Goal: Transaction & Acquisition: Purchase product/service

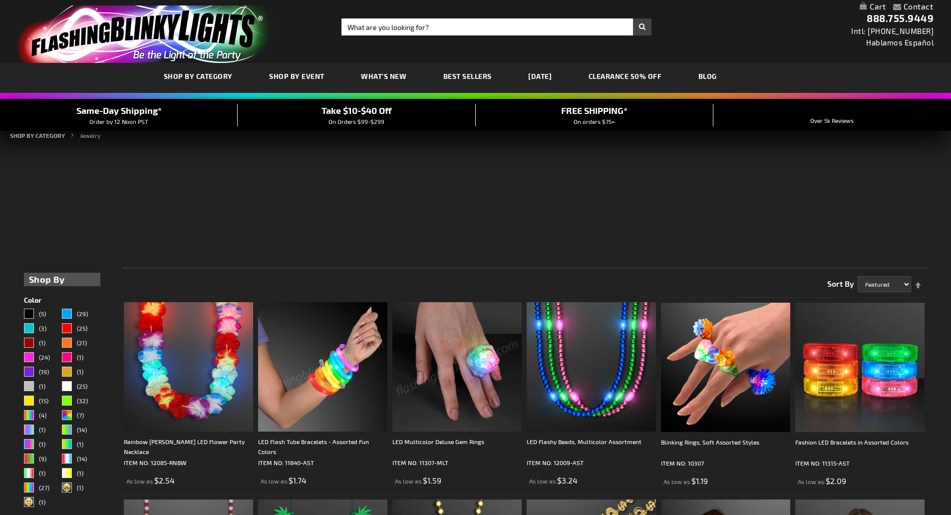
click at [204, 77] on span "SHOP BY CATEGORY" at bounding box center [198, 76] width 69 height 8
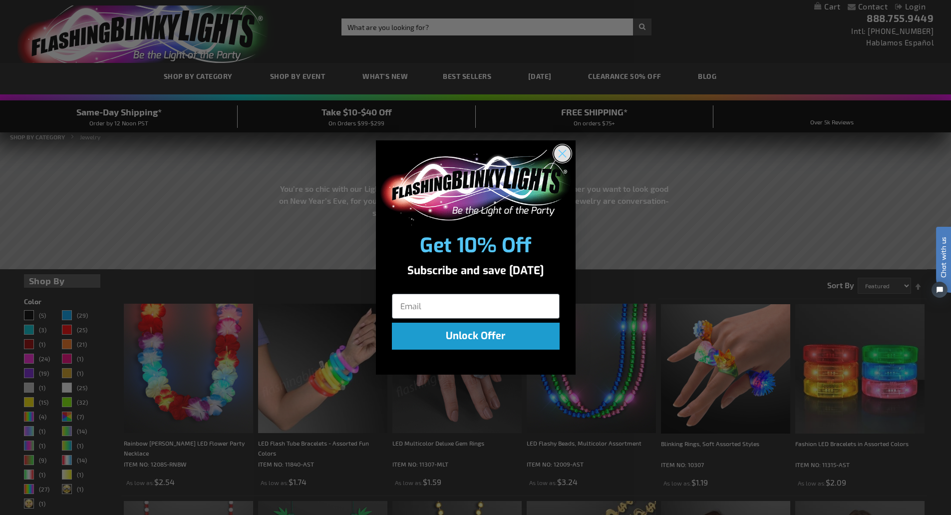
click at [560, 154] on circle "Close dialog" at bounding box center [562, 153] width 16 height 16
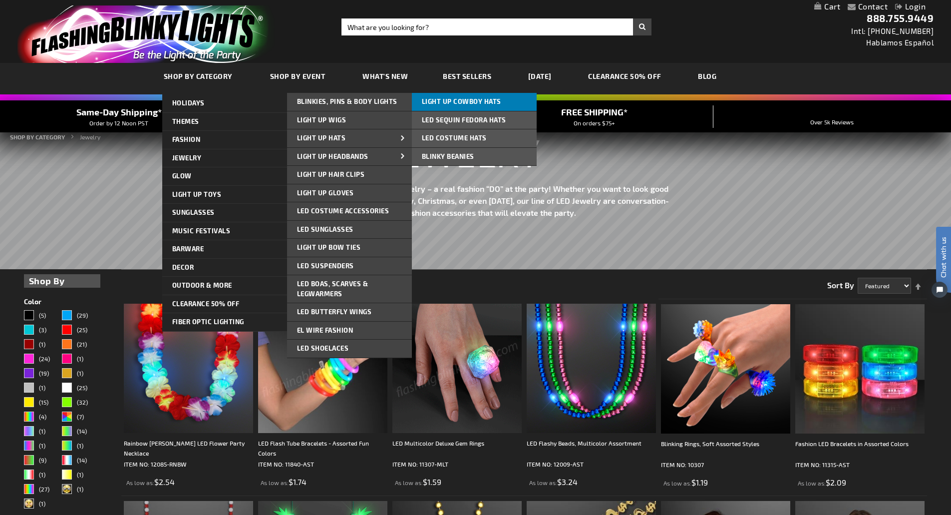
click at [466, 104] on span "Light Up Cowboy Hats" at bounding box center [461, 101] width 79 height 8
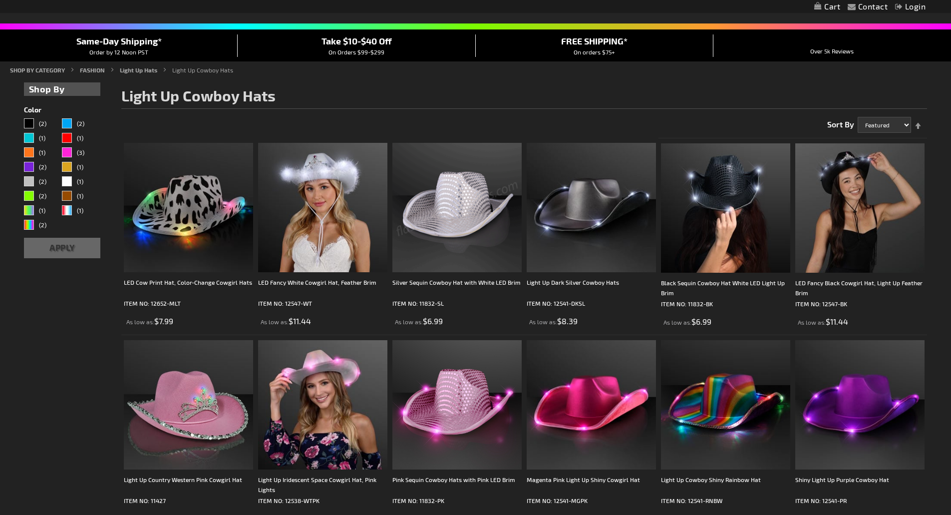
click at [471, 228] on img at bounding box center [457, 207] width 129 height 129
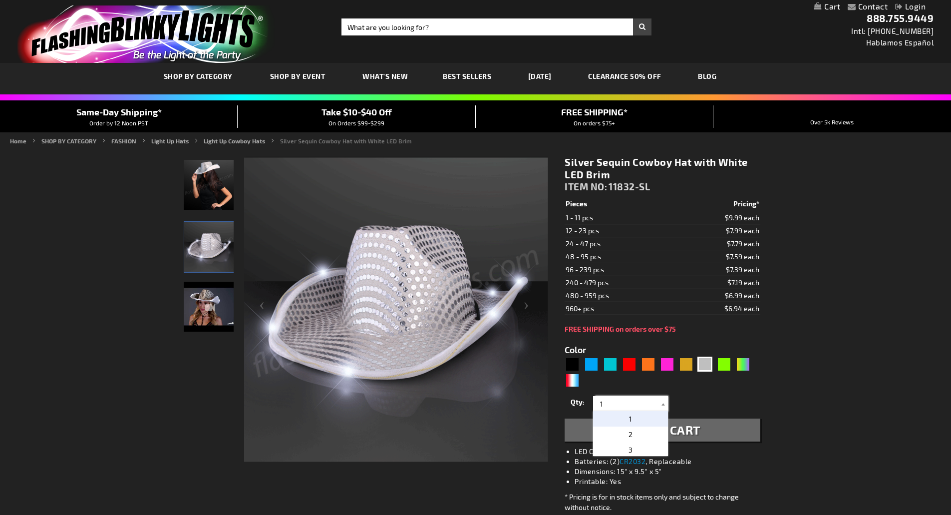
click at [624, 403] on input "1" at bounding box center [632, 403] width 72 height 15
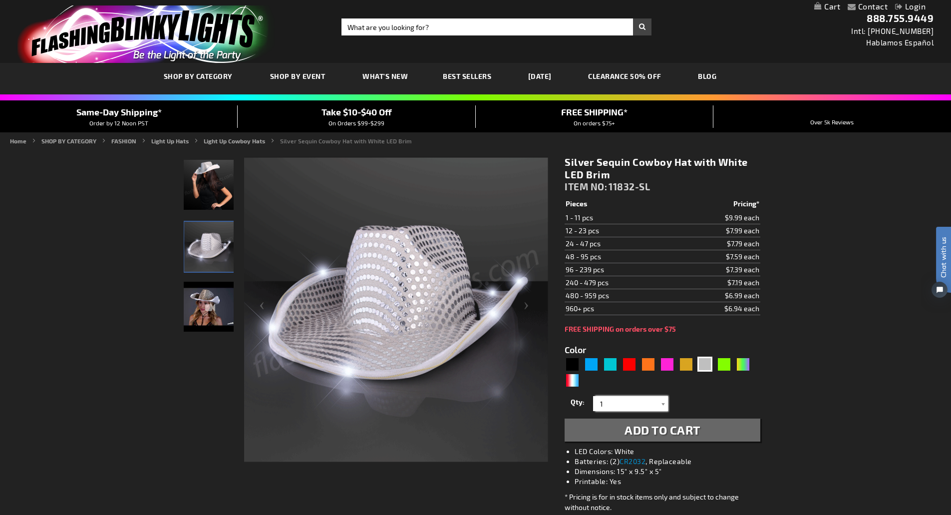
click at [635, 398] on input "1" at bounding box center [632, 403] width 72 height 15
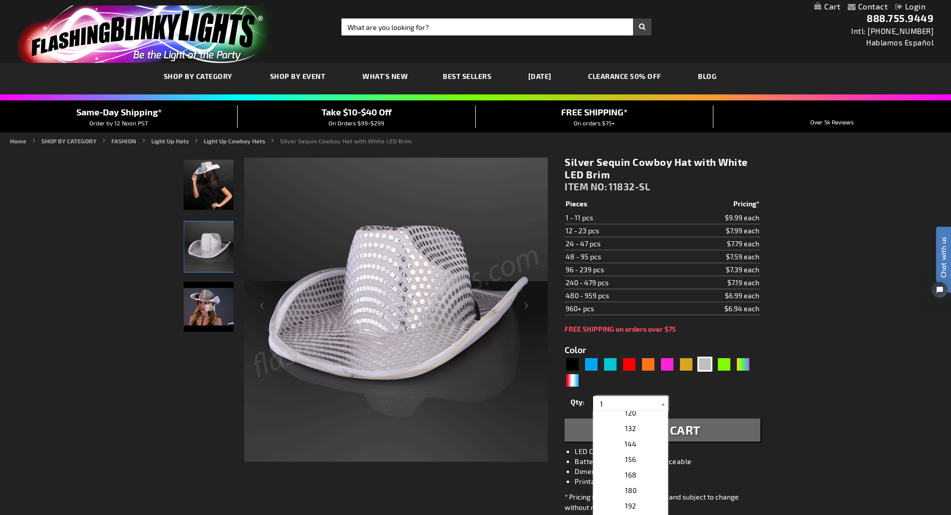
scroll to position [152, 0]
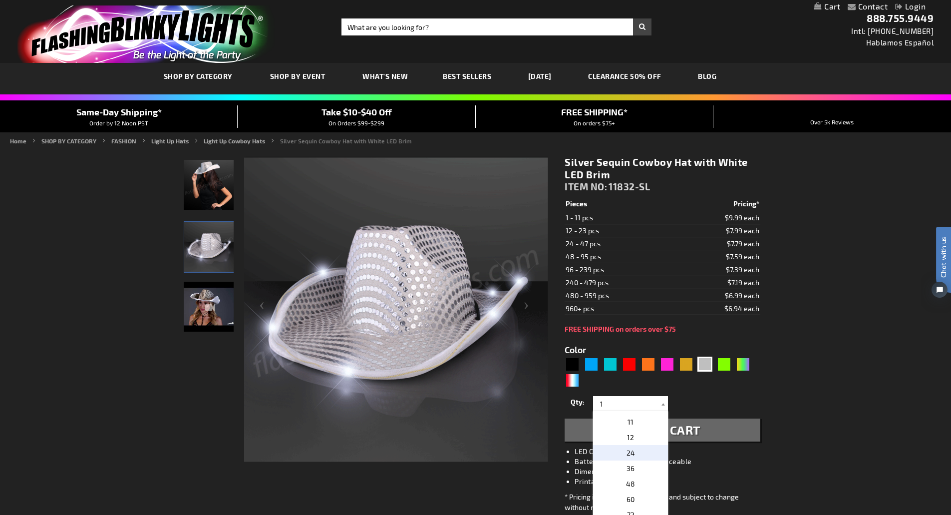
click at [632, 450] on p "24" at bounding box center [630, 452] width 75 height 15
type input "24"
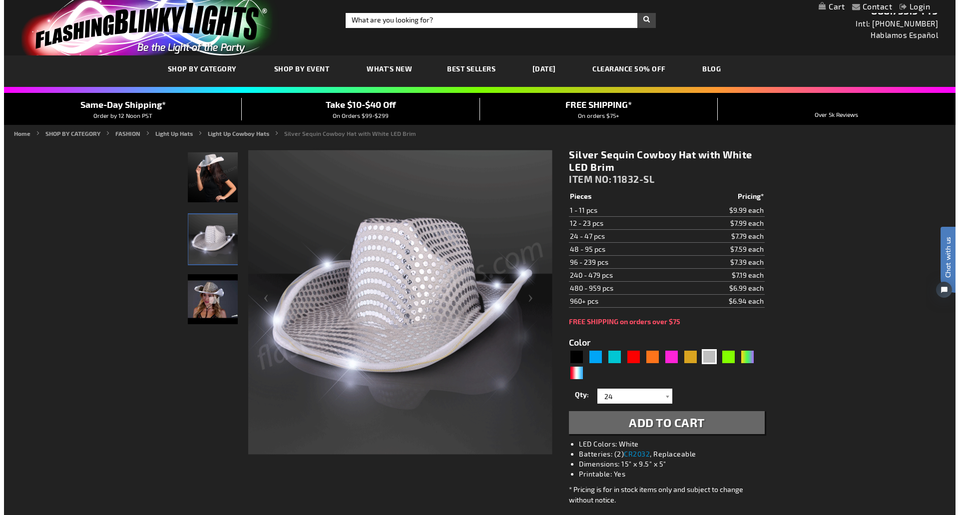
scroll to position [12, 0]
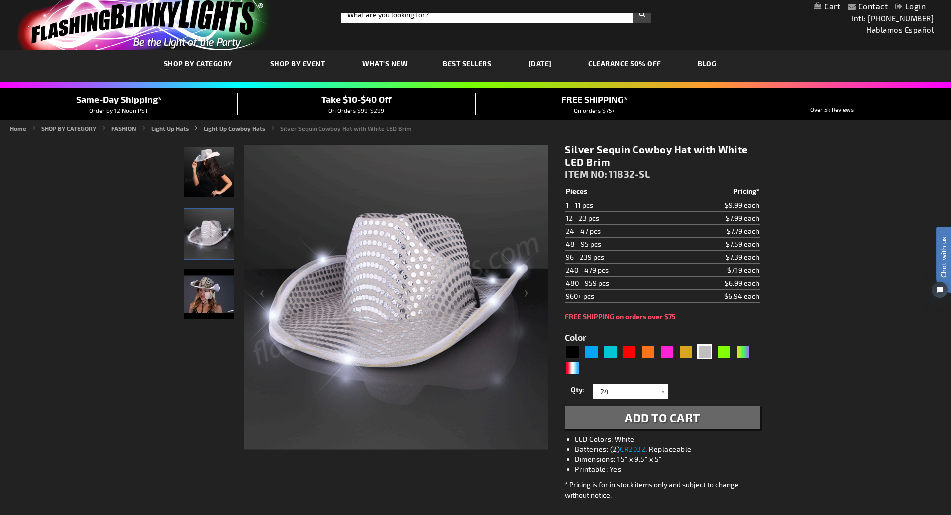
click at [666, 421] on span "Add to Cart" at bounding box center [663, 417] width 76 height 14
